Goal: Task Accomplishment & Management: Use online tool/utility

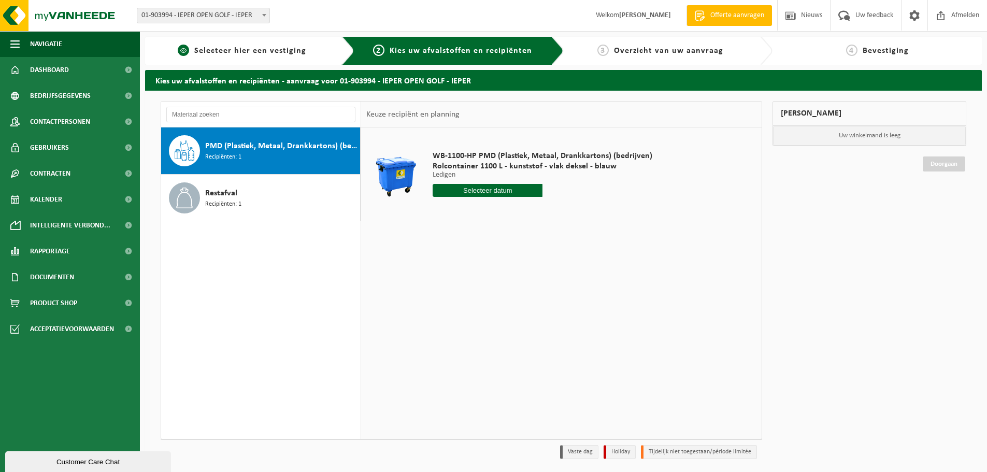
click at [264, 49] on span "Selecteer hier een vestiging" at bounding box center [250, 51] width 112 height 8
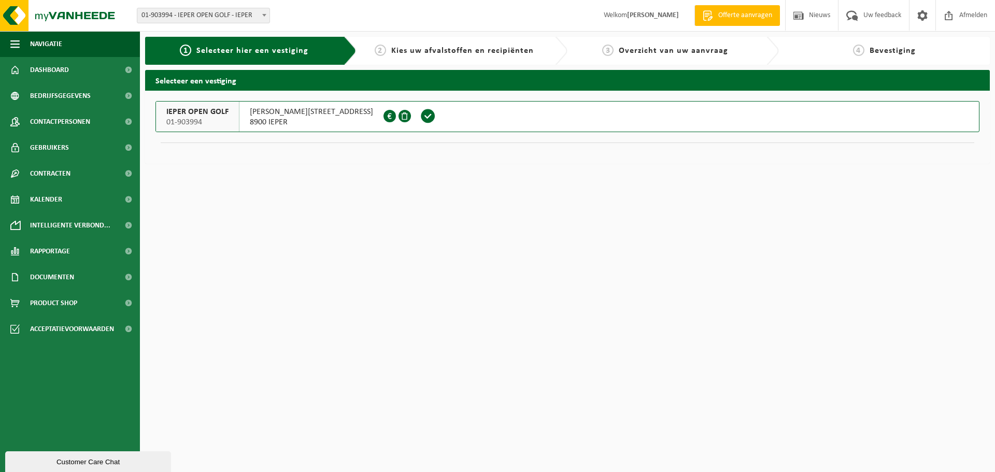
click at [417, 120] on button "IEPER OPEN GOLF 01-903994 [PERSON_NAME][STREET_ADDRESS] 0447.763.876" at bounding box center [567, 116] width 824 height 31
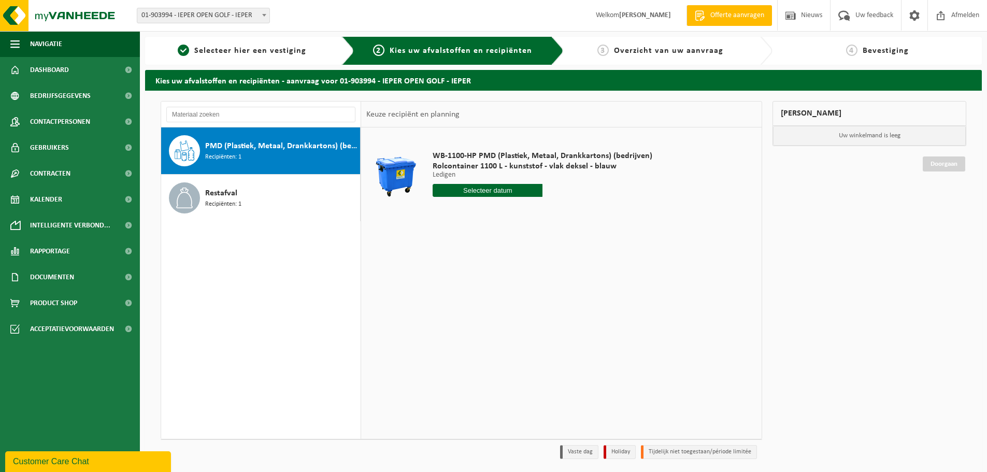
click at [500, 190] on input "text" at bounding box center [488, 190] width 110 height 13
click at [482, 298] on div "22" at bounding box center [479, 299] width 18 height 17
type input "Van 2025-10-22"
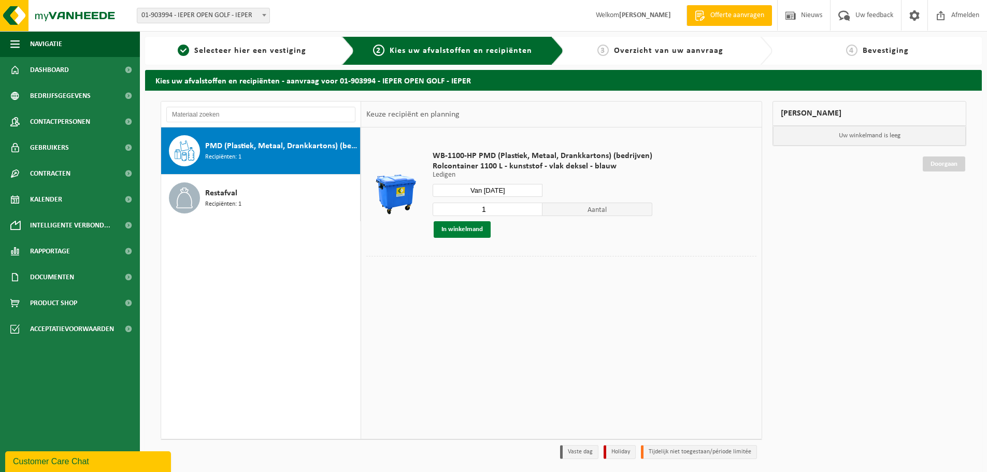
click at [455, 232] on button "In winkelmand" at bounding box center [462, 229] width 57 height 17
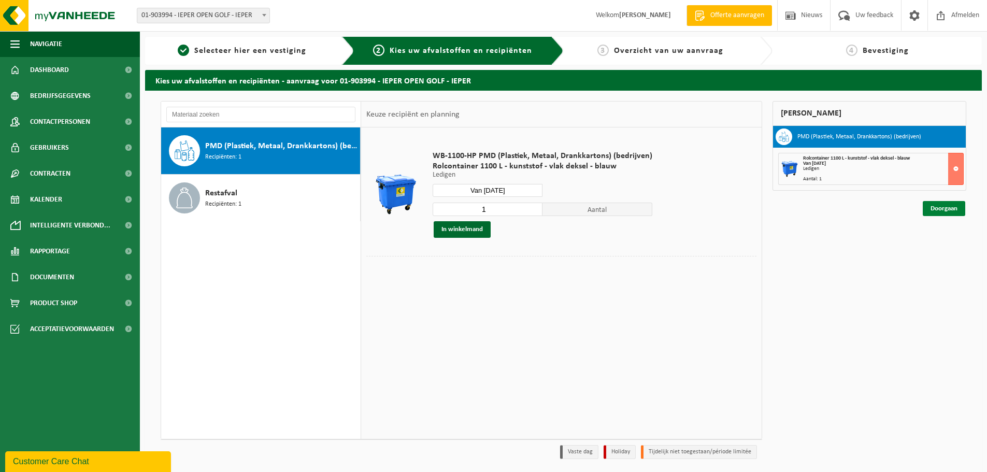
click at [950, 210] on link "Doorgaan" at bounding box center [944, 208] width 42 height 15
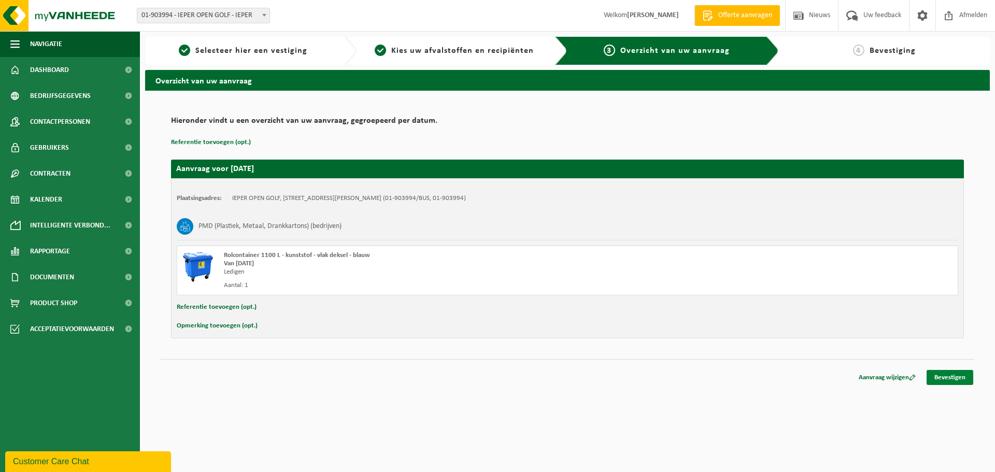
click at [953, 378] on link "Bevestigen" at bounding box center [949, 377] width 47 height 15
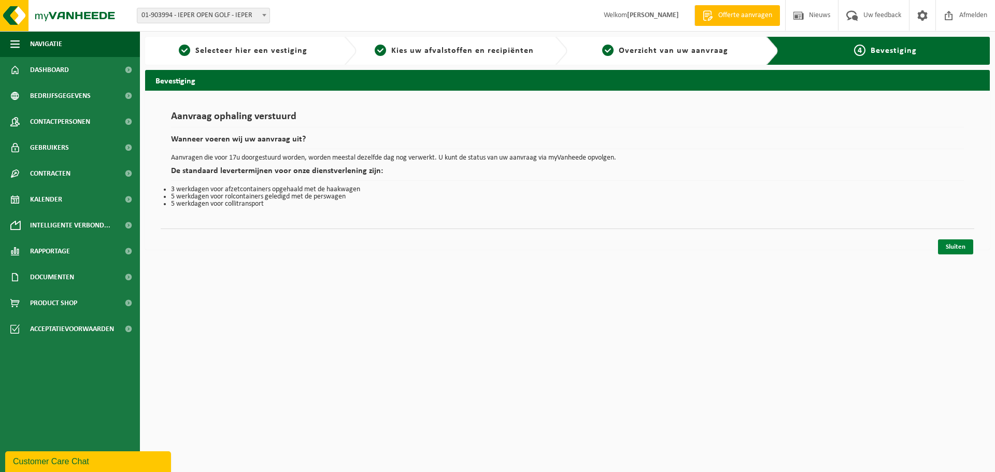
click at [948, 250] on link "Sluiten" at bounding box center [955, 246] width 35 height 15
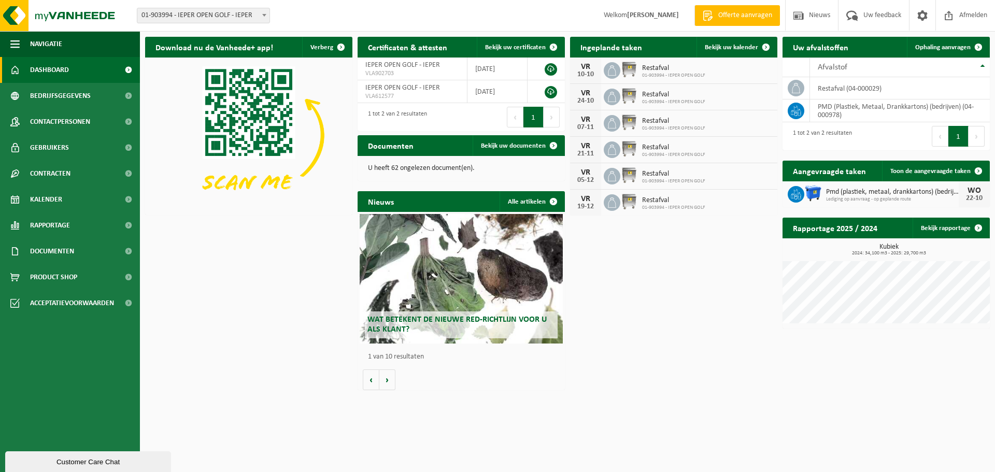
click at [713, 298] on div "Download nu de Vanheede+ app! Verberg Certificaten & attesten Bekijk uw certifi…" at bounding box center [567, 214] width 850 height 364
click at [964, 46] on span "Ophaling aanvragen" at bounding box center [942, 47] width 55 height 7
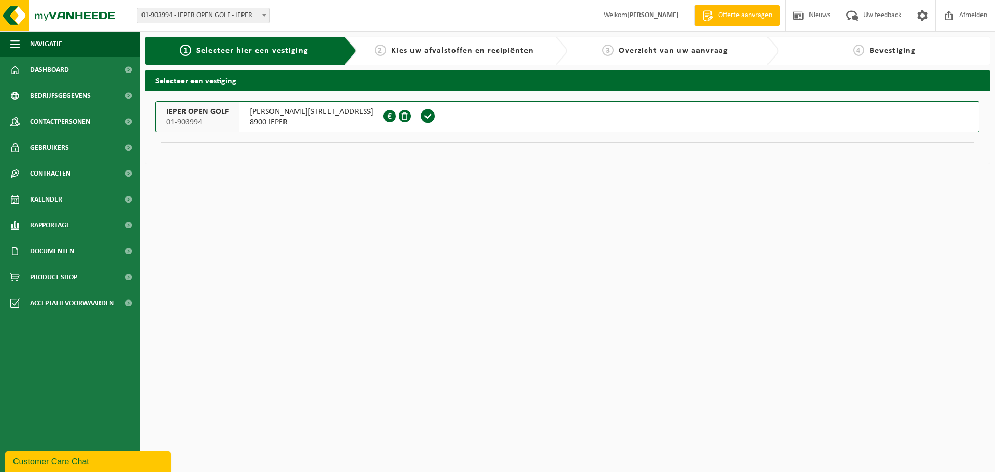
click at [471, 58] on div "2 Kies uw afvalstoffen en recipiënten" at bounding box center [461, 51] width 211 height 28
click at [438, 110] on button "IEPER OPEN GOLF 01-903994 ALBERT DEHEMLAAN 24 8900 IEPER 0447.763.876" at bounding box center [567, 116] width 824 height 31
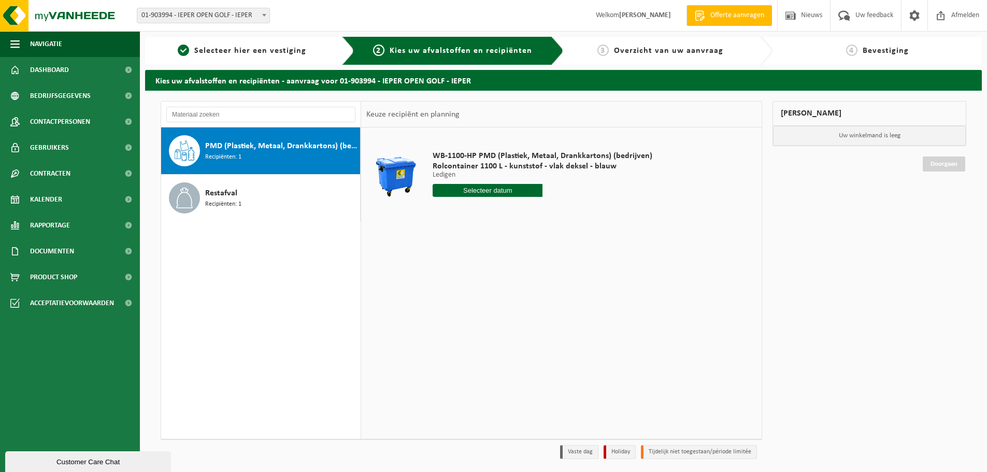
click at [495, 189] on input "text" at bounding box center [488, 190] width 110 height 13
click at [373, 27] on div "Vestiging: 01-903994 - IEPER OPEN GOLF - IEPER 01-903994 - IEPER OPEN GOLF - IE…" at bounding box center [493, 16] width 987 height 32
